Goal: Obtain resource: Download file/media

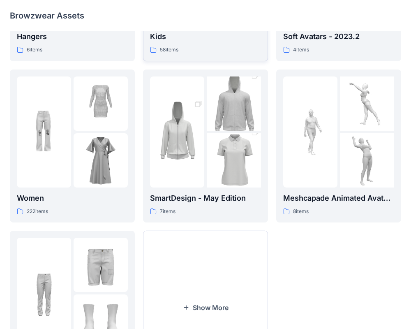
scroll to position [130, 0]
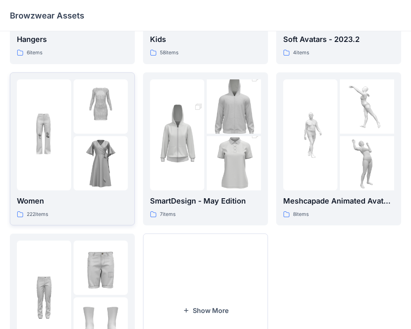
click at [88, 118] on img at bounding box center [101, 106] width 54 height 54
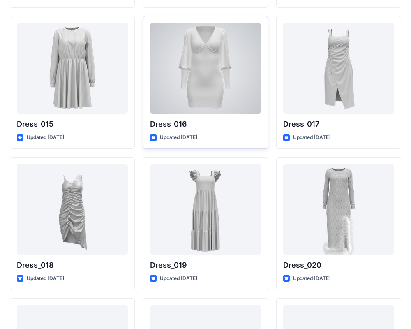
scroll to position [1436, 0]
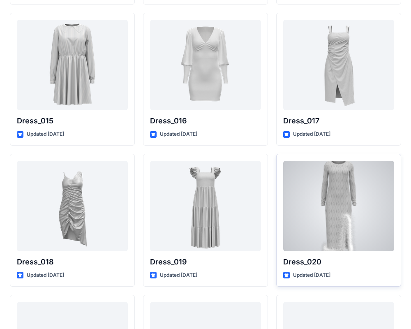
click at [343, 198] on div at bounding box center [338, 206] width 111 height 90
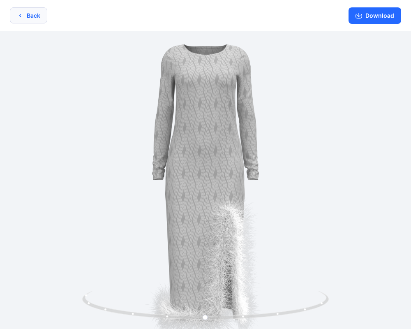
click at [44, 21] on button "Back" at bounding box center [28, 15] width 37 height 16
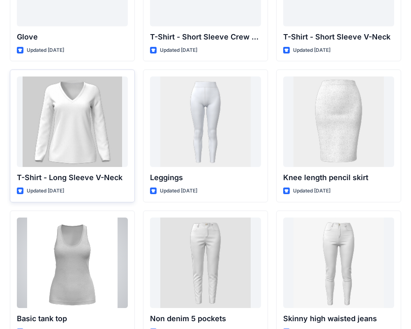
scroll to position [6429, 0]
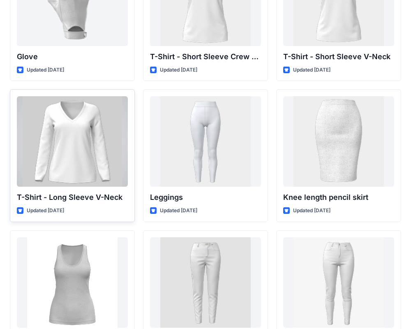
click at [93, 131] on div at bounding box center [72, 141] width 111 height 90
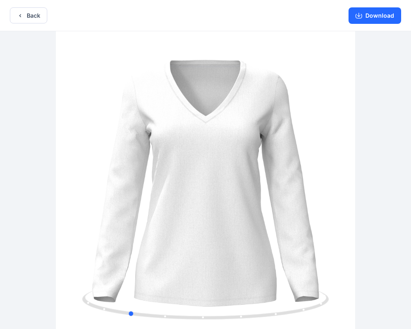
drag, startPoint x: 203, startPoint y: 164, endPoint x: 132, endPoint y: 157, distance: 72.0
click at [132, 157] on div at bounding box center [205, 180] width 411 height 299
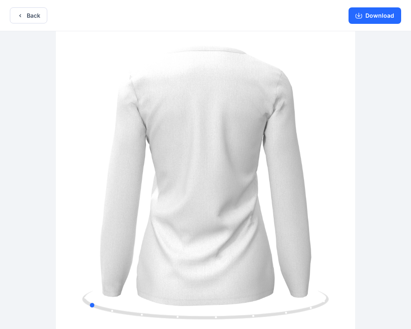
drag, startPoint x: 213, startPoint y: 158, endPoint x: 164, endPoint y: 155, distance: 49.0
click at [164, 155] on div at bounding box center [205, 180] width 411 height 299
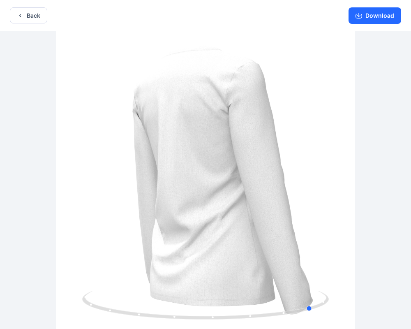
drag, startPoint x: 224, startPoint y: 157, endPoint x: 172, endPoint y: 155, distance: 51.8
click at [173, 155] on div at bounding box center [205, 180] width 411 height 299
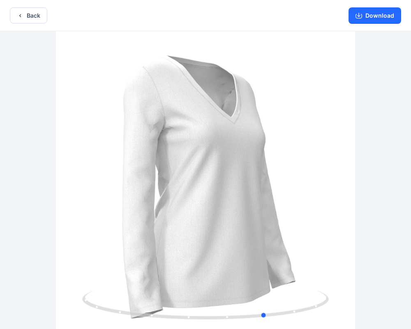
drag, startPoint x: 228, startPoint y: 159, endPoint x: 169, endPoint y: 155, distance: 59.3
click at [169, 155] on div at bounding box center [205, 180] width 411 height 299
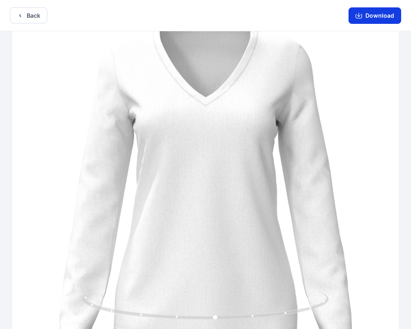
click at [365, 16] on button "Download" at bounding box center [375, 15] width 53 height 16
click at [39, 18] on button "Back" at bounding box center [28, 15] width 37 height 16
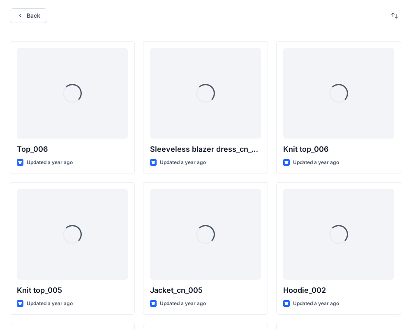
scroll to position [6429, 0]
